Goal: Task Accomplishment & Management: Use online tool/utility

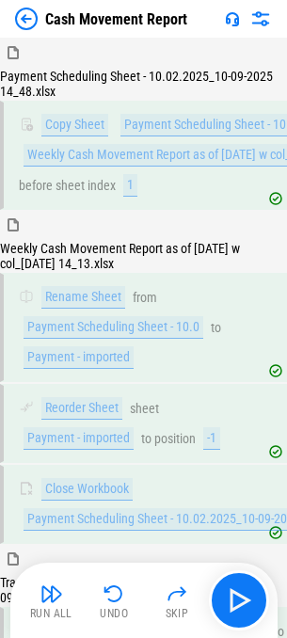
scroll to position [8890, 0]
